Goal: Information Seeking & Learning: Learn about a topic

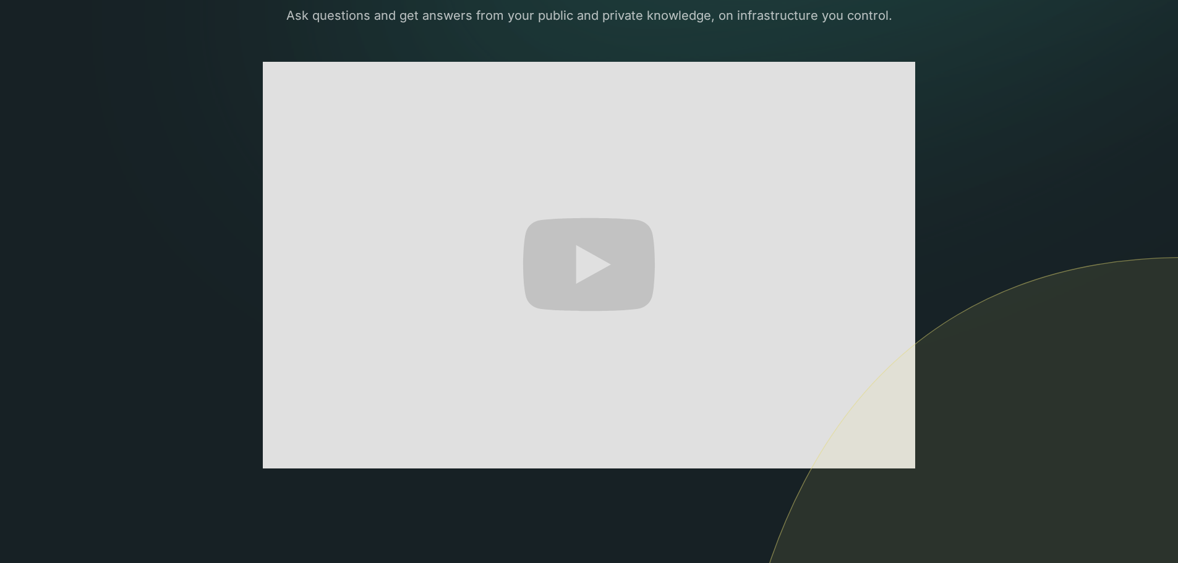
click at [968, 235] on section "The only AI-powered enterprise search engine that's self-hosted and private. As…" at bounding box center [589, 265] width 1178 height 902
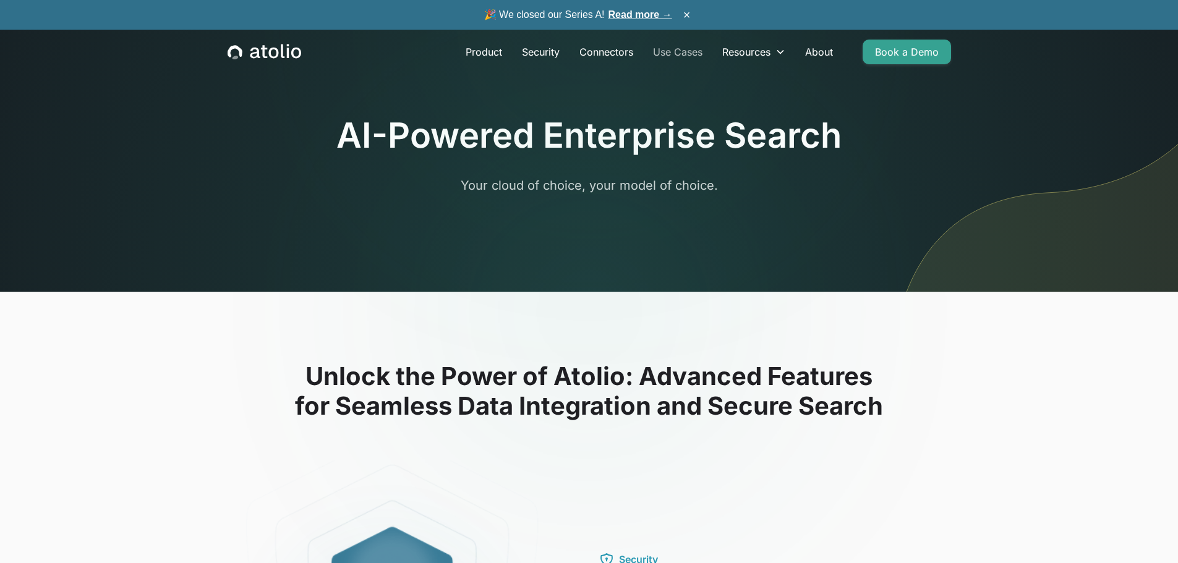
click at [688, 49] on link "Use Cases" at bounding box center [677, 52] width 69 height 25
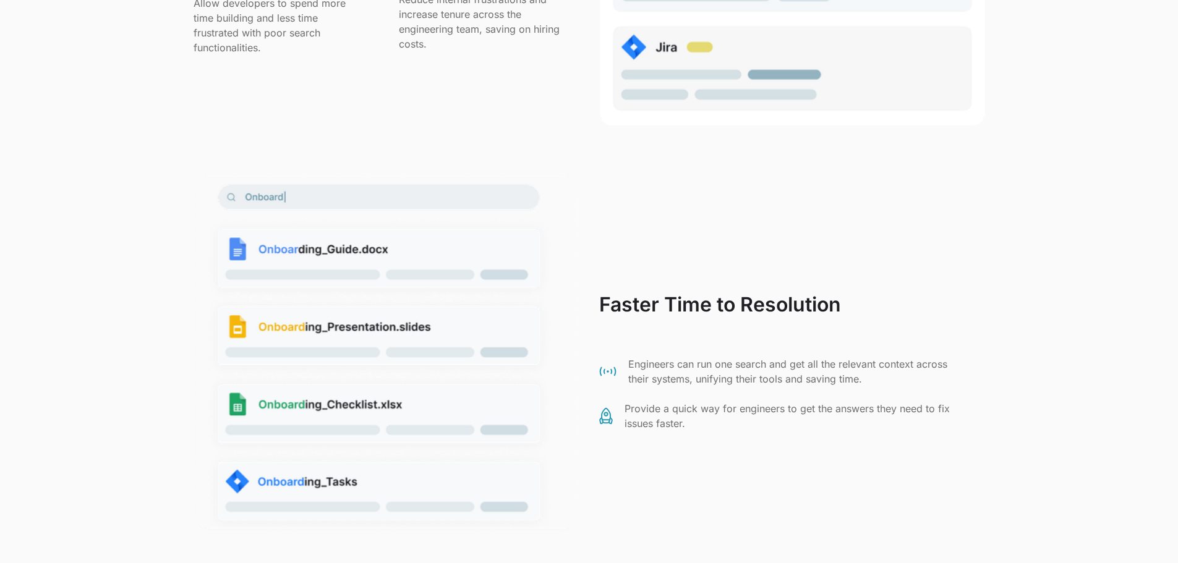
scroll to position [1917, 0]
